Goal: Task Accomplishment & Management: Manage account settings

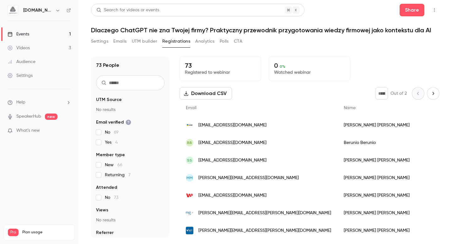
click at [37, 47] on link "Videos 3" at bounding box center [39, 48] width 79 height 14
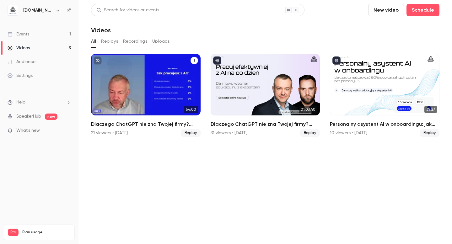
click at [163, 123] on h2 "Dlaczego ChatGPT nie zna Twojej firmy? Praktyczny przewodnik przygotowania wied…" at bounding box center [146, 125] width 110 height 8
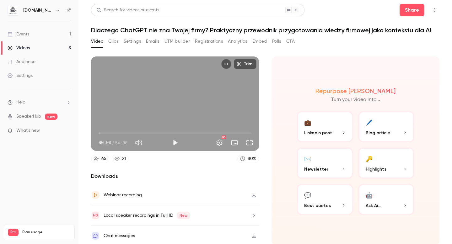
click at [432, 11] on icon "Top Bar Actions" at bounding box center [434, 10] width 5 height 4
click at [336, 45] on div at bounding box center [226, 122] width 452 height 244
click at [119, 40] on div "Video Clips Settings Emails UTM builder Registrations Analytics Embed Polls CTA" at bounding box center [193, 41] width 204 height 10
click at [18, 50] on div "Videos" at bounding box center [19, 48] width 22 height 6
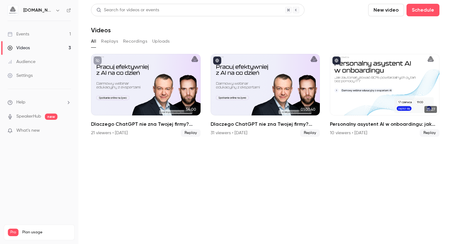
click at [33, 30] on link "Events 1" at bounding box center [39, 34] width 79 height 14
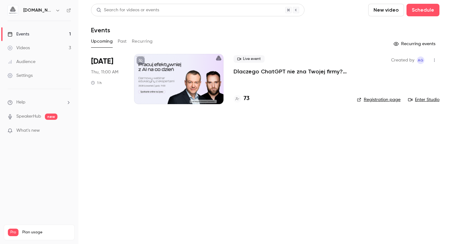
click at [56, 10] on icon "button" at bounding box center [57, 11] width 3 height 2
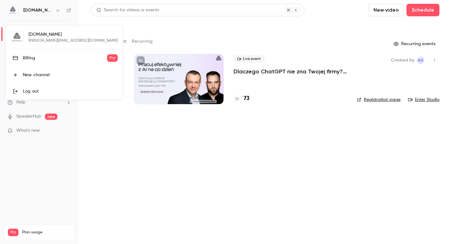
click at [47, 90] on div "Log out" at bounding box center [70, 91] width 95 height 6
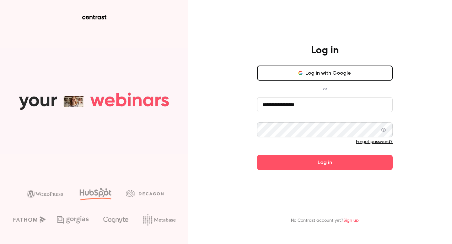
click at [324, 106] on input "**********" at bounding box center [325, 104] width 136 height 15
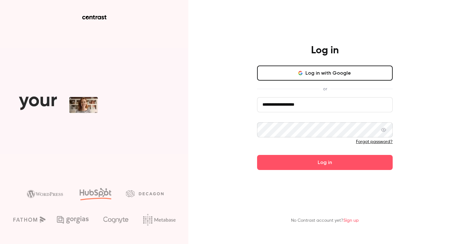
type input "**********"
click at [297, 161] on button "Log in" at bounding box center [325, 162] width 136 height 15
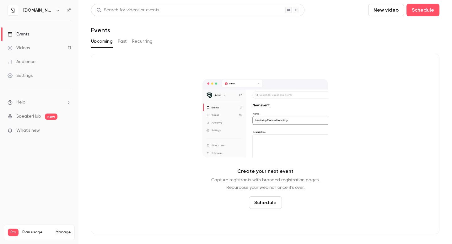
click at [27, 48] on div "Videos" at bounding box center [19, 48] width 22 height 6
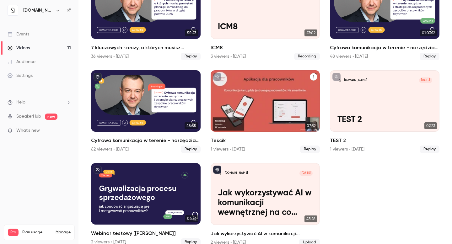
scroll to position [176, 0]
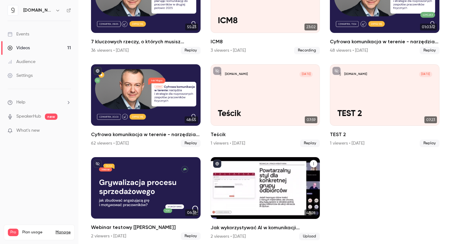
click at [312, 162] on icon "Jak wykorzystywać AI w komunikacji wewnętrznej na co dzień?" at bounding box center [314, 164] width 4 height 4
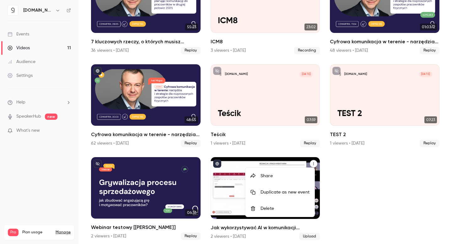
click at [362, 176] on div at bounding box center [226, 122] width 452 height 244
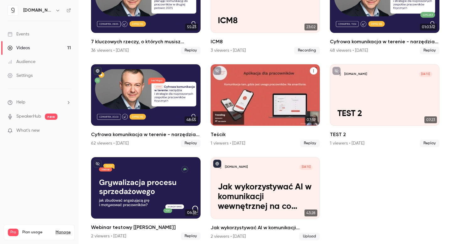
scroll to position [172, 0]
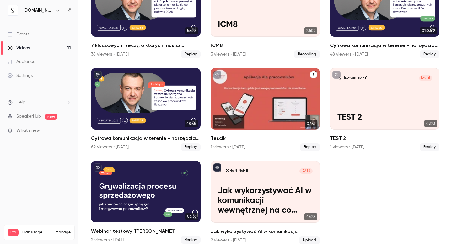
click at [312, 73] on icon "Teścik" at bounding box center [314, 75] width 4 height 4
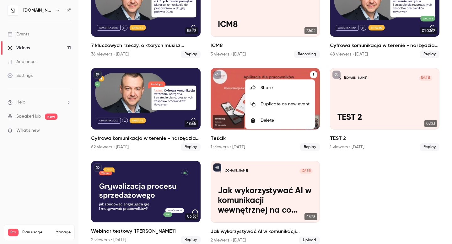
click at [266, 120] on div "Delete" at bounding box center [285, 120] width 49 height 6
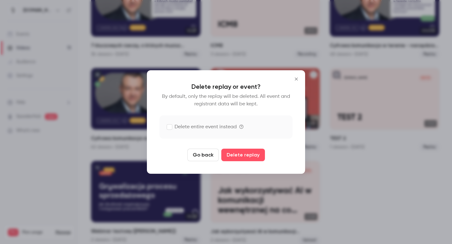
click at [299, 77] on icon "Close" at bounding box center [297, 79] width 8 height 5
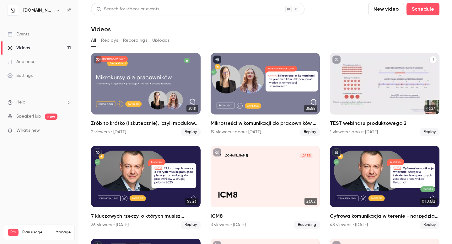
scroll to position [0, 0]
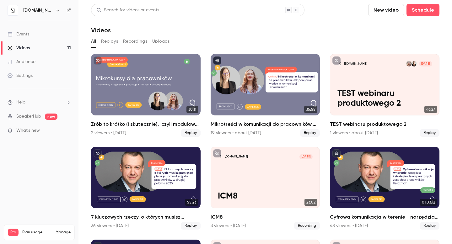
click at [388, 12] on button "New video" at bounding box center [386, 10] width 36 height 13
click at [395, 42] on div "Upload" at bounding box center [405, 44] width 48 height 6
click at [386, 10] on button "New video" at bounding box center [386, 10] width 36 height 13
click at [393, 38] on li "Upload" at bounding box center [400, 43] width 68 height 16
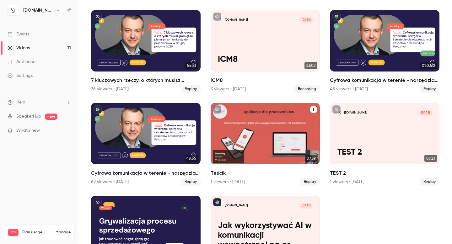
scroll to position [176, 0]
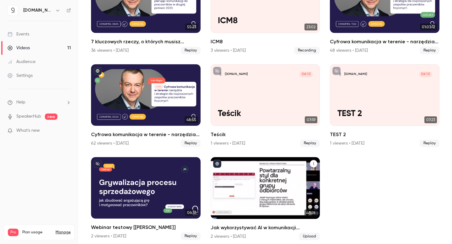
click at [271, 224] on h2 "Jak wykorzystywać AI w komunikacji wewnętrznej na co dzień?" at bounding box center [266, 228] width 110 height 8
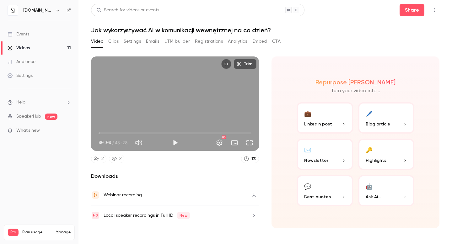
click at [208, 44] on button "Registrations" at bounding box center [209, 41] width 28 height 10
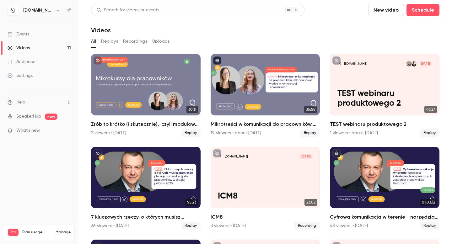
click at [384, 13] on button "New video" at bounding box center [386, 10] width 36 height 13
click at [388, 43] on div "Upload" at bounding box center [405, 44] width 48 height 6
click at [387, 9] on button "New video" at bounding box center [386, 10] width 36 height 13
click at [393, 45] on div "Upload" at bounding box center [405, 44] width 48 height 6
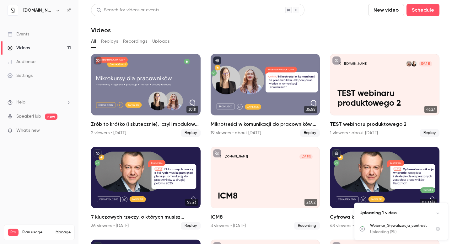
click at [166, 41] on button "Uploads" at bounding box center [161, 41] width 18 height 10
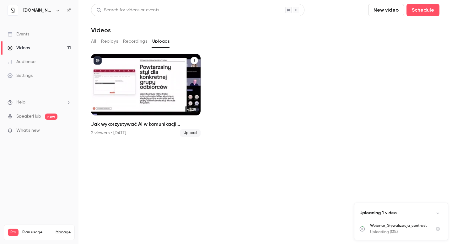
click at [196, 61] on icon "Jak wykorzystywać AI w komunikacji wewnętrznej na co dzień?" at bounding box center [195, 61] width 4 height 4
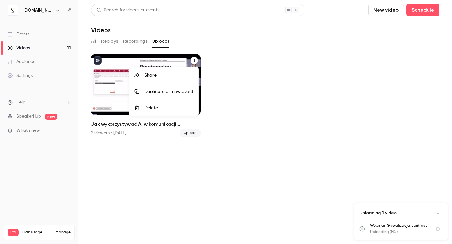
click at [258, 68] on div at bounding box center [226, 122] width 452 height 244
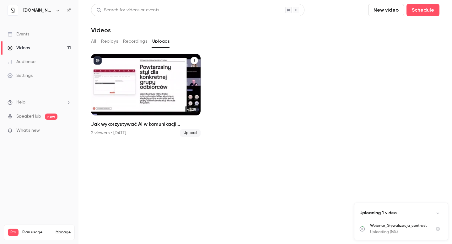
click at [136, 125] on h2 "Jak wykorzystywać AI w komunikacji wewnętrznej na co dzień?" at bounding box center [146, 125] width 110 height 8
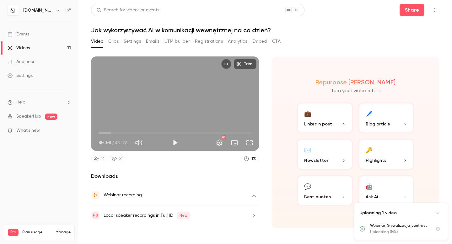
click at [111, 42] on button "Clips" at bounding box center [113, 41] width 10 height 10
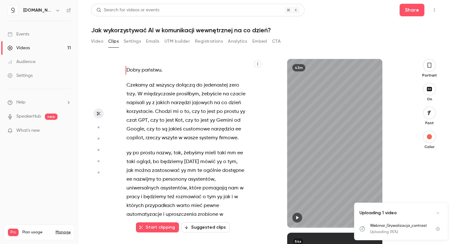
click at [139, 43] on button "Settings" at bounding box center [132, 41] width 17 height 10
